Goal: Transaction & Acquisition: Purchase product/service

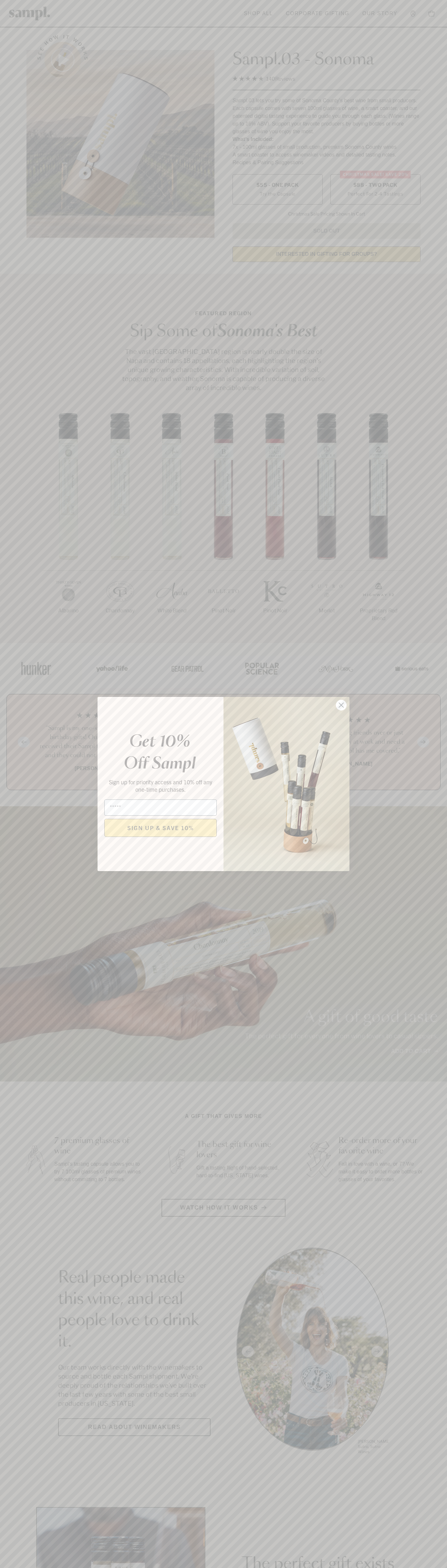
click at [341, 705] on icon "Close dialog" at bounding box center [341, 705] width 4 height 4
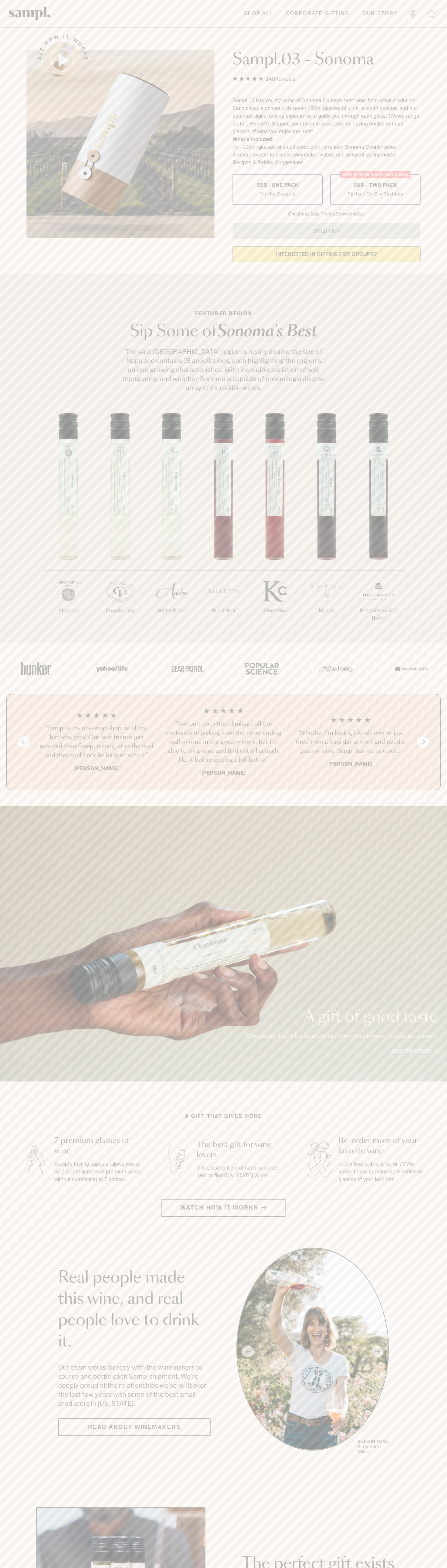
click at [375, 190] on label "Christmas SALE! Save 20% $88 - Two Pack Perfect For 2-4 Tastings" at bounding box center [375, 189] width 90 height 30
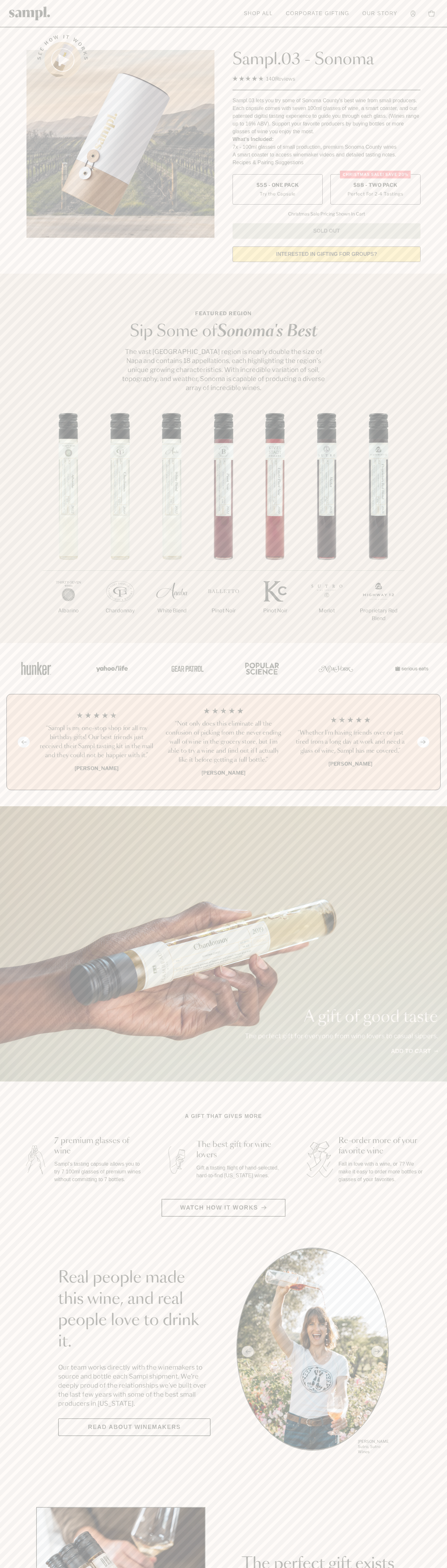
click at [224, 743] on h3 "“Not only does this eliminate all the confusion of picking from the never endin…" at bounding box center [223, 742] width 116 height 45
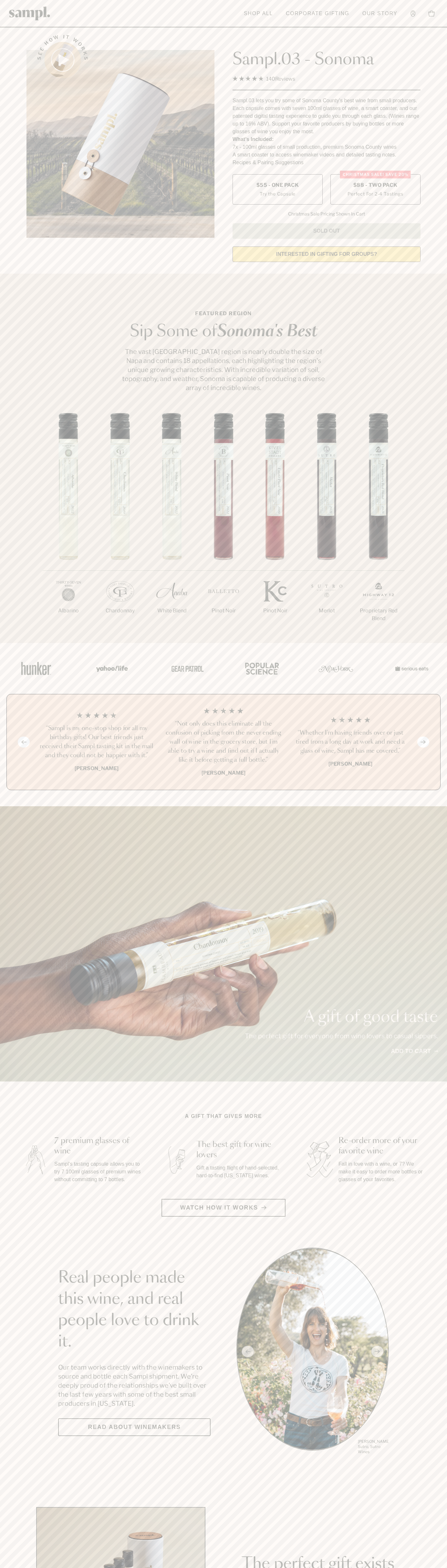
click at [124, 21] on header "Toggle navigation menu Shop All Corporate Gifting Our Story Account Story Shop …" at bounding box center [224, 13] width 447 height 27
click at [433, 1163] on section "A gift that gives more 7 premium glasses of wine Sampl's tasting capsule allows…" at bounding box center [224, 1164] width 447 height 104
click at [27, 1567] on html "Skip to main content Toggle navigation menu Shop All Corporate Gifting Our Stor…" at bounding box center [224, 1513] width 447 height 3026
click at [9, 450] on div "1/7 Albarino 2/7 Chardonnay 3/7" at bounding box center [224, 528] width 447 height 230
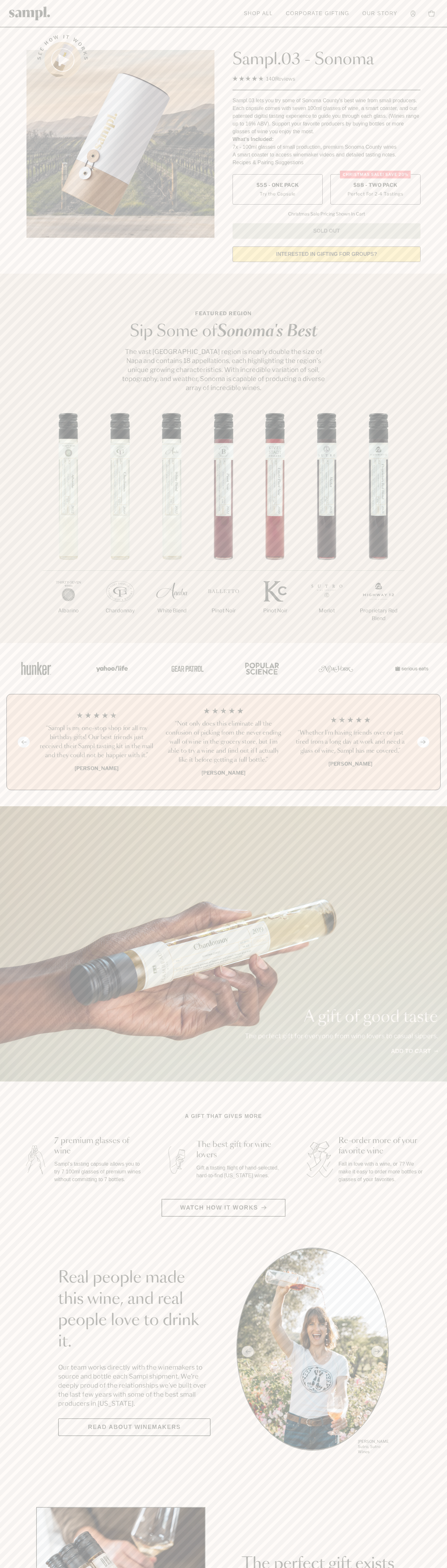
click at [375, 190] on label "Christmas SALE! Save 20% $88 - Two Pack Perfect For 2-4 Tastings" at bounding box center [375, 189] width 90 height 30
click at [224, 743] on h3 "“Not only does this eliminate all the confusion of picking from the never endin…" at bounding box center [223, 742] width 116 height 45
